Goal: Find specific page/section: Find specific page/section

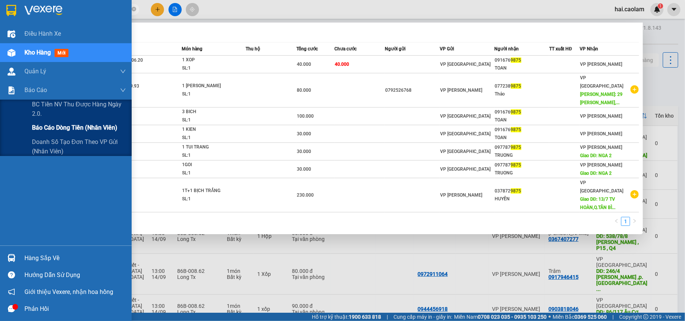
click at [83, 130] on span "Báo cáo dòng tiền (nhân viên)" at bounding box center [74, 127] width 85 height 9
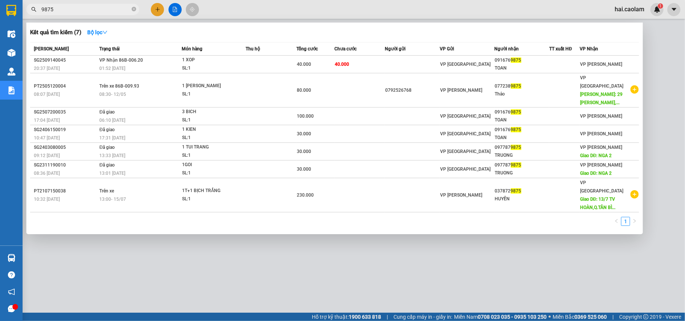
click at [361, 252] on div at bounding box center [342, 160] width 685 height 321
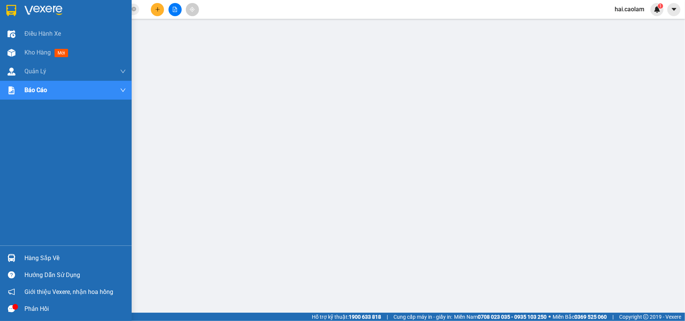
click at [6, 11] on img at bounding box center [11, 10] width 10 height 11
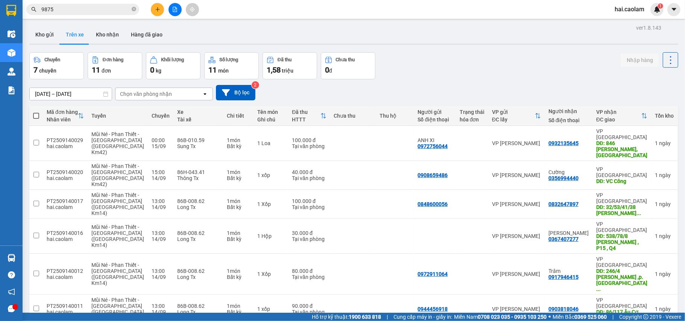
click at [100, 9] on input "9875" at bounding box center [85, 9] width 89 height 8
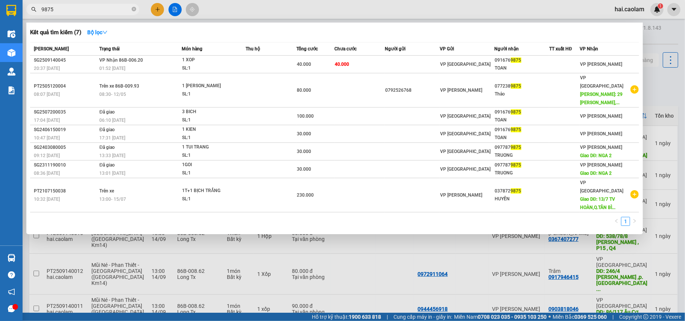
click at [100, 9] on input "9875" at bounding box center [85, 9] width 89 height 8
